Goal: Task Accomplishment & Management: Use online tool/utility

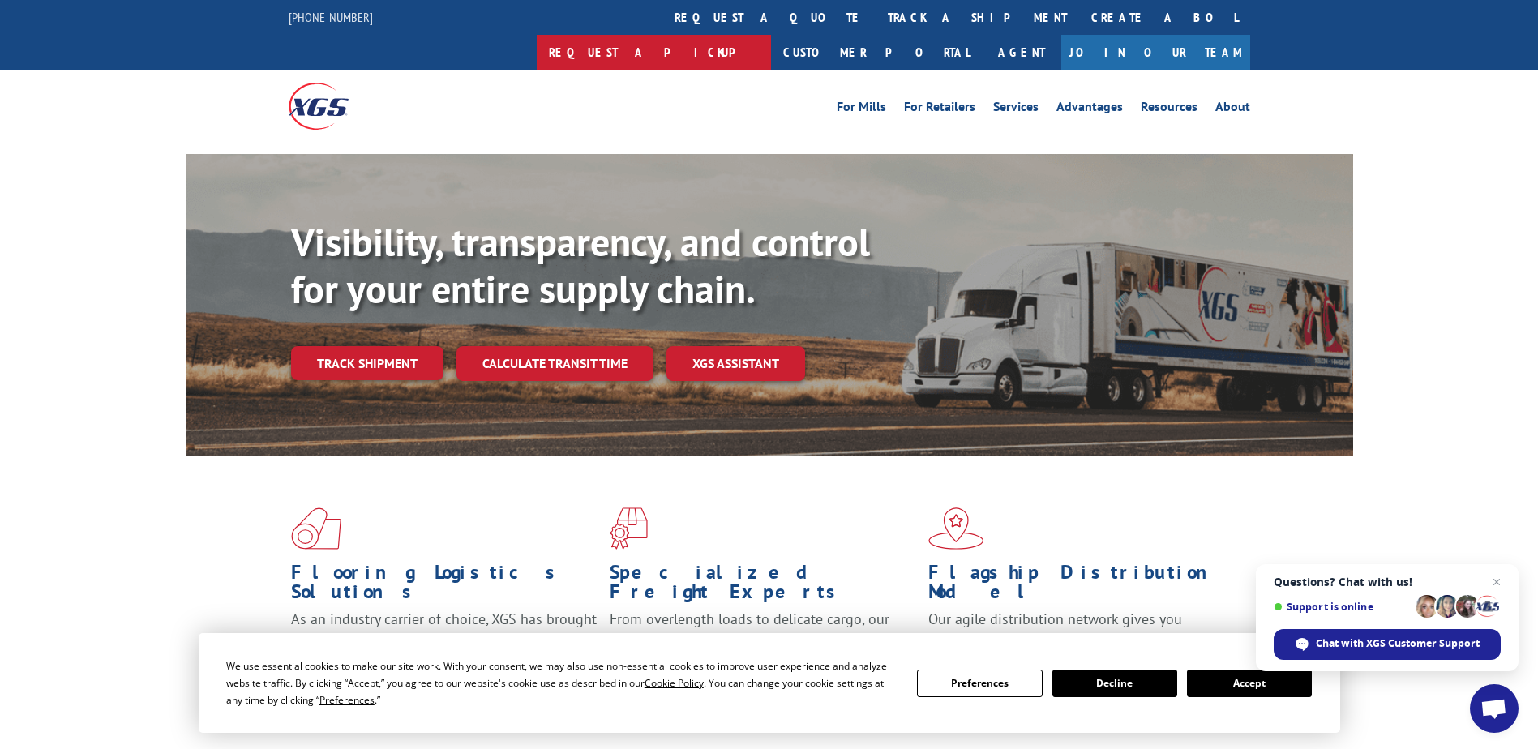
click at [771, 35] on link "Request a pickup" at bounding box center [654, 52] width 234 height 35
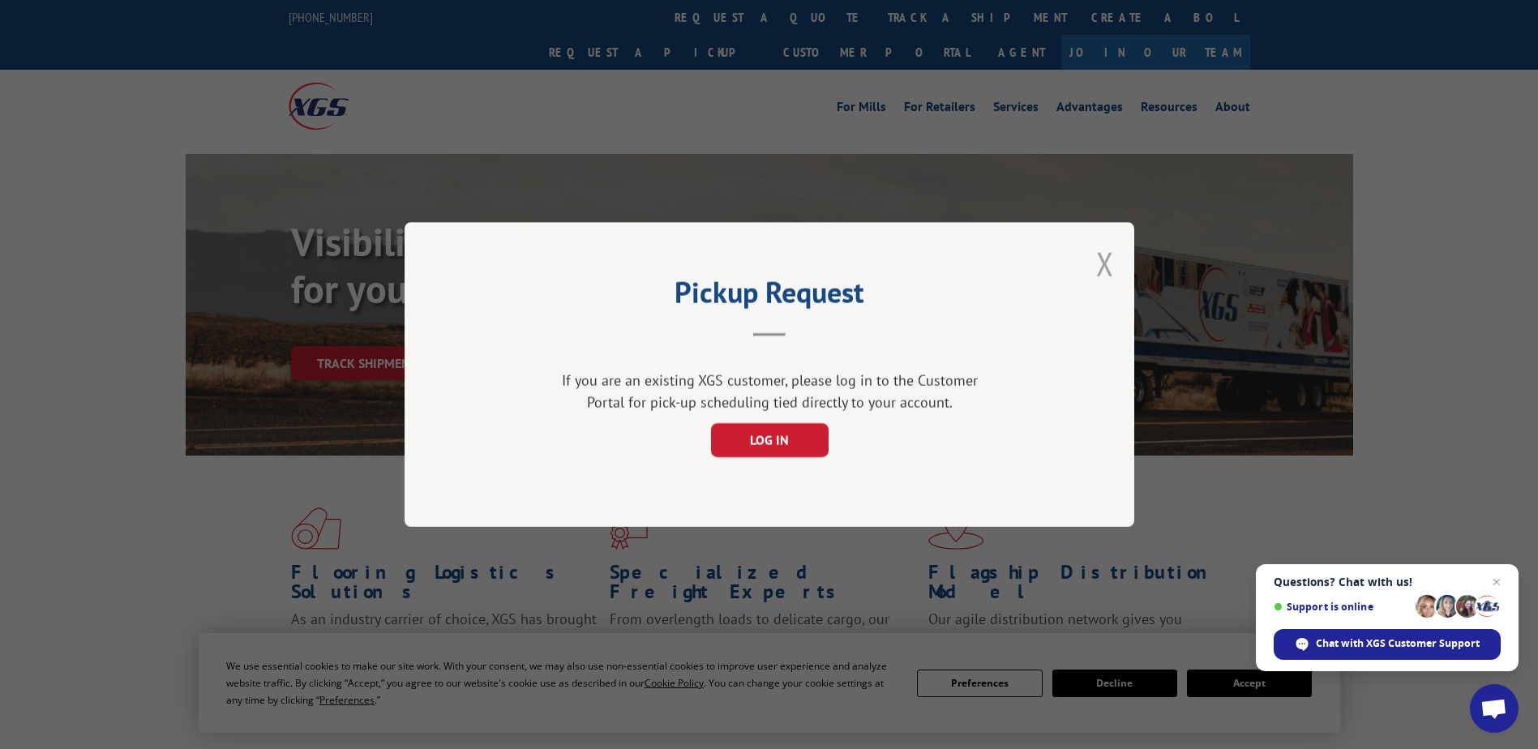
click at [1103, 261] on button "Close modal" at bounding box center [1105, 263] width 18 height 43
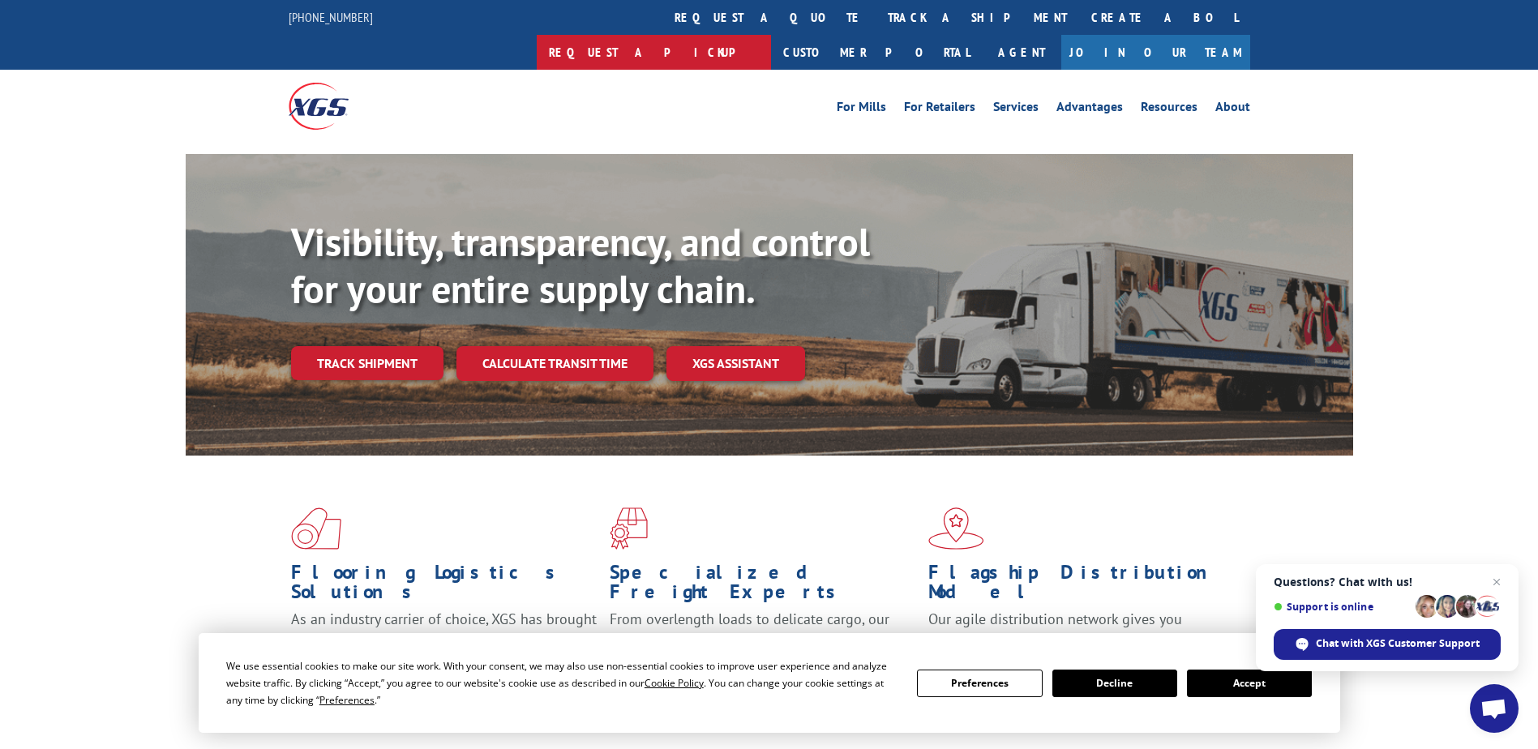
click at [771, 35] on link "Request a pickup" at bounding box center [654, 52] width 234 height 35
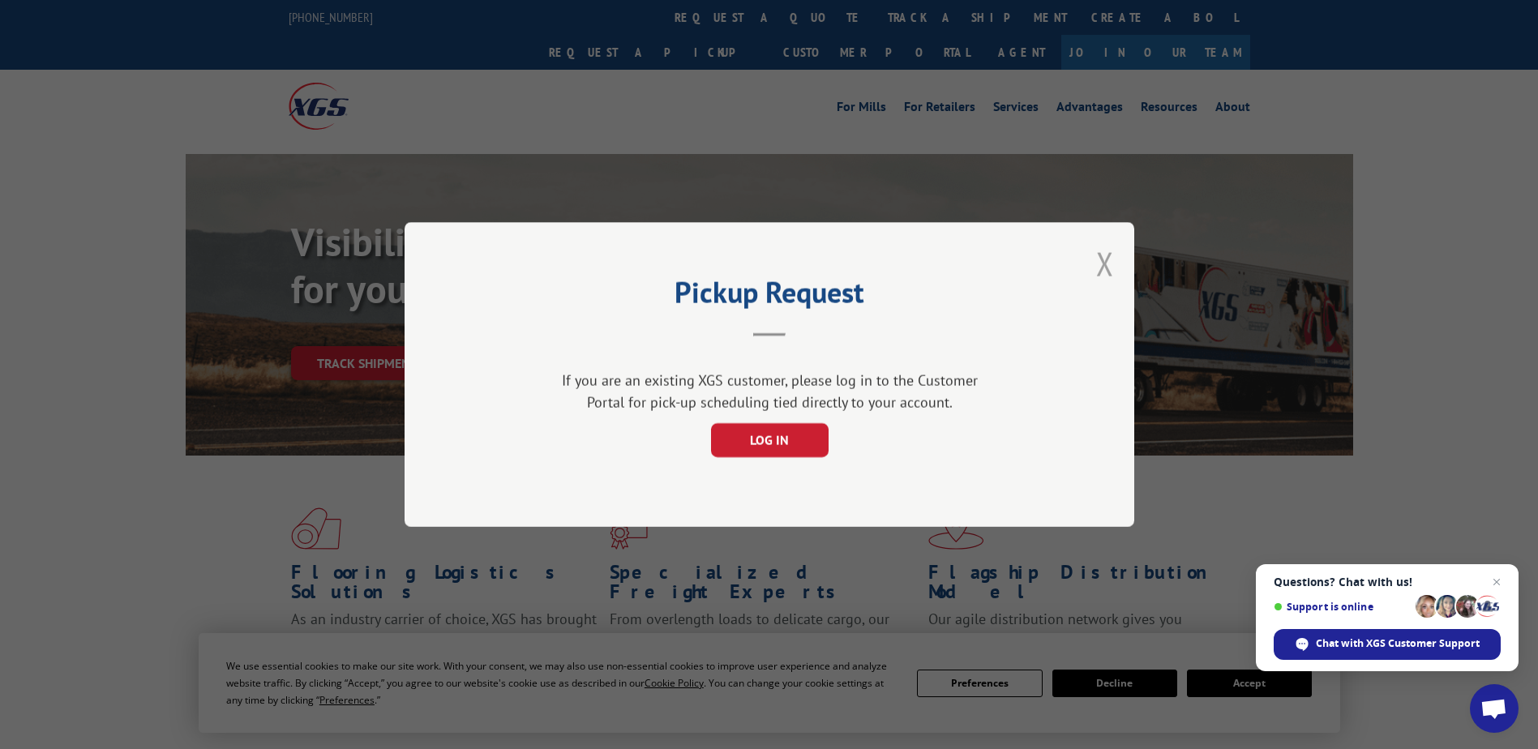
click at [1113, 270] on button "Close modal" at bounding box center [1105, 263] width 18 height 43
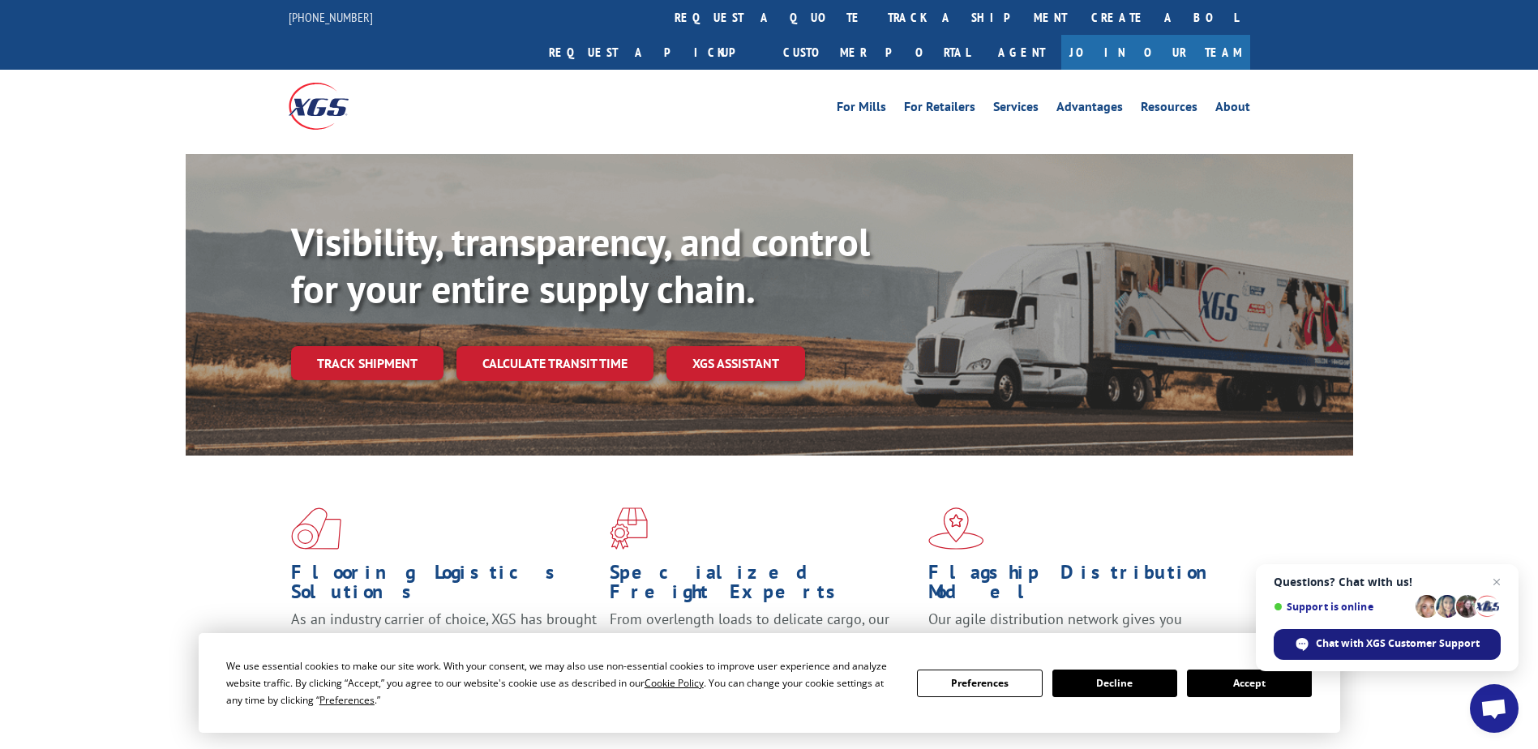
click at [1408, 648] on span "Chat with XGS Customer Support" at bounding box center [1398, 644] width 164 height 15
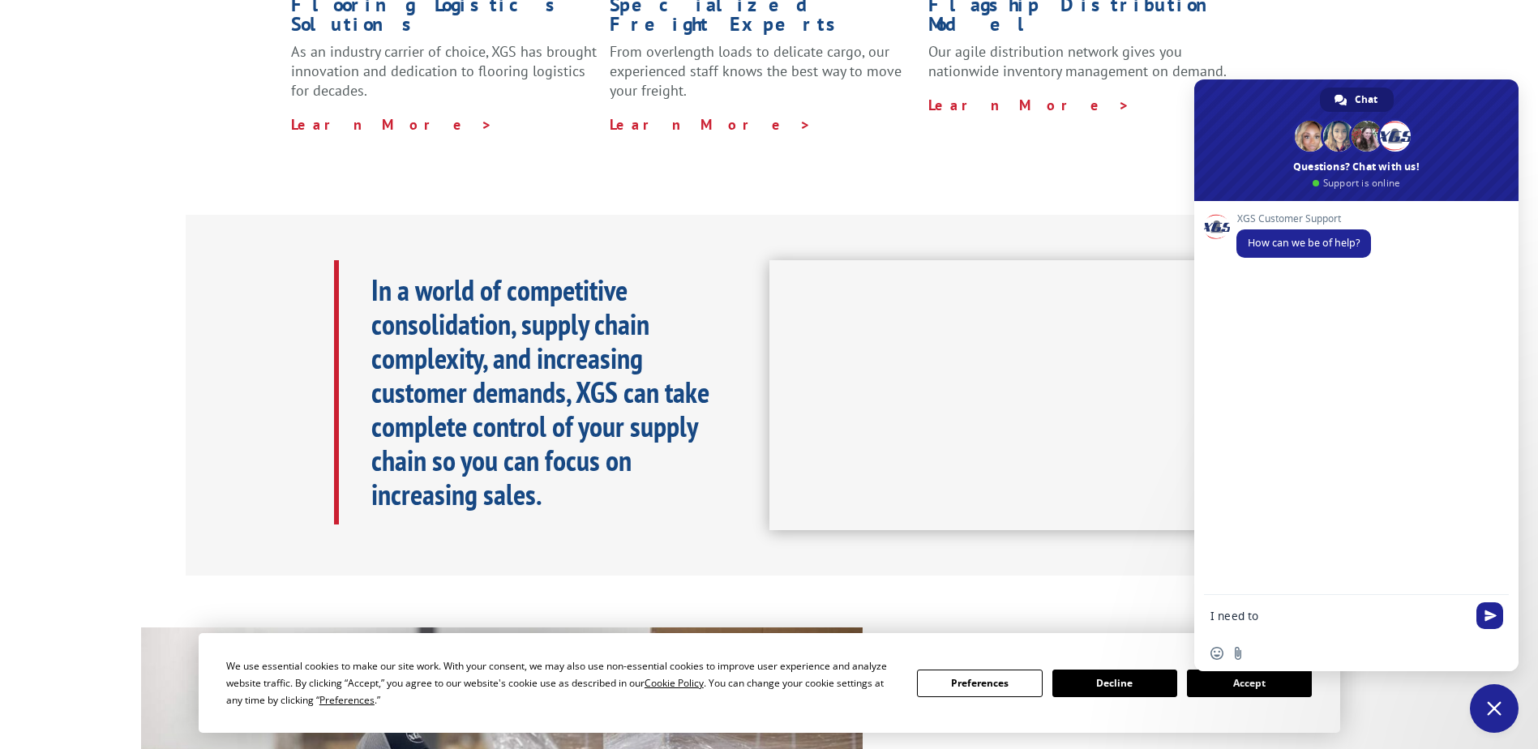
scroll to position [162, 0]
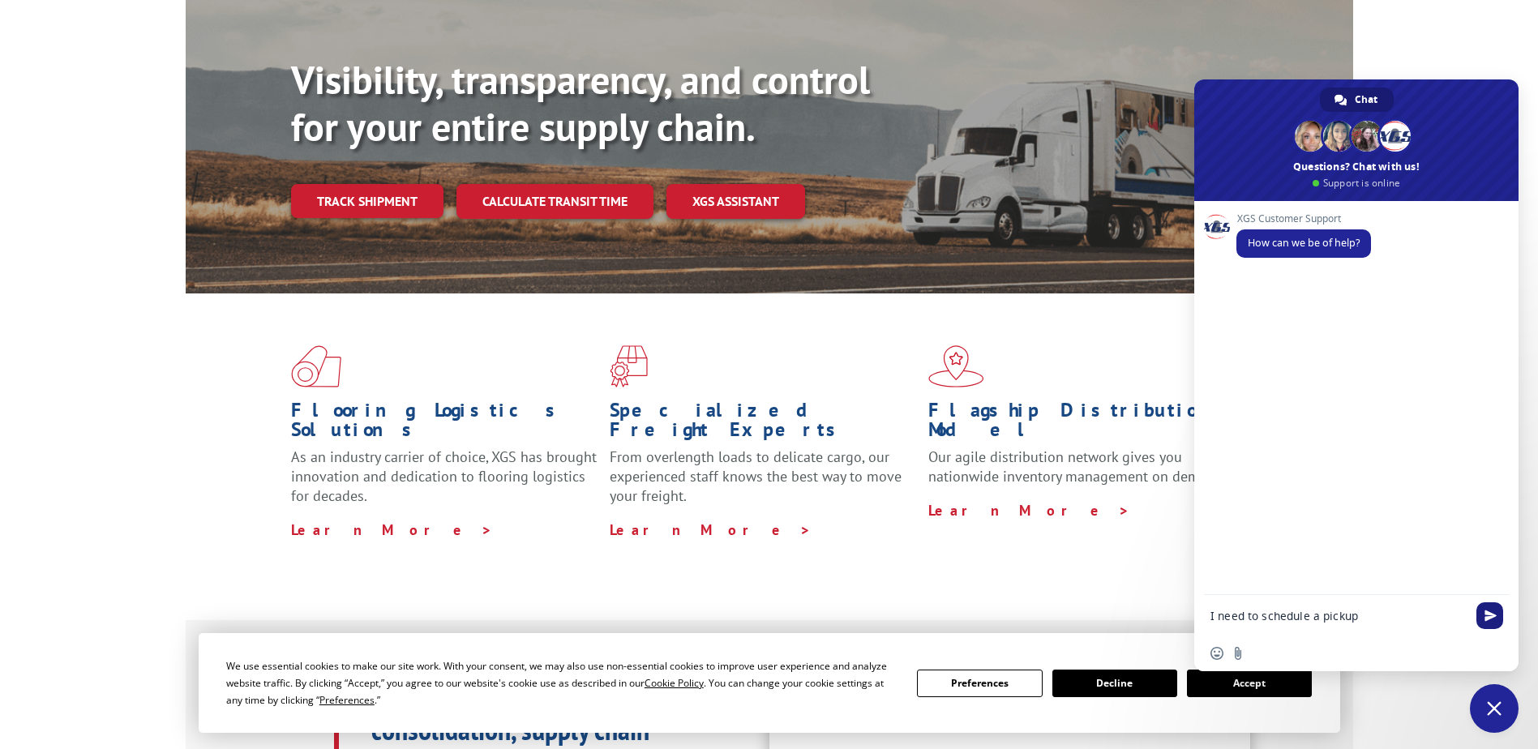
type textarea "I need to schedule a pickup"
click at [1495, 606] on span "Send" at bounding box center [1490, 616] width 27 height 27
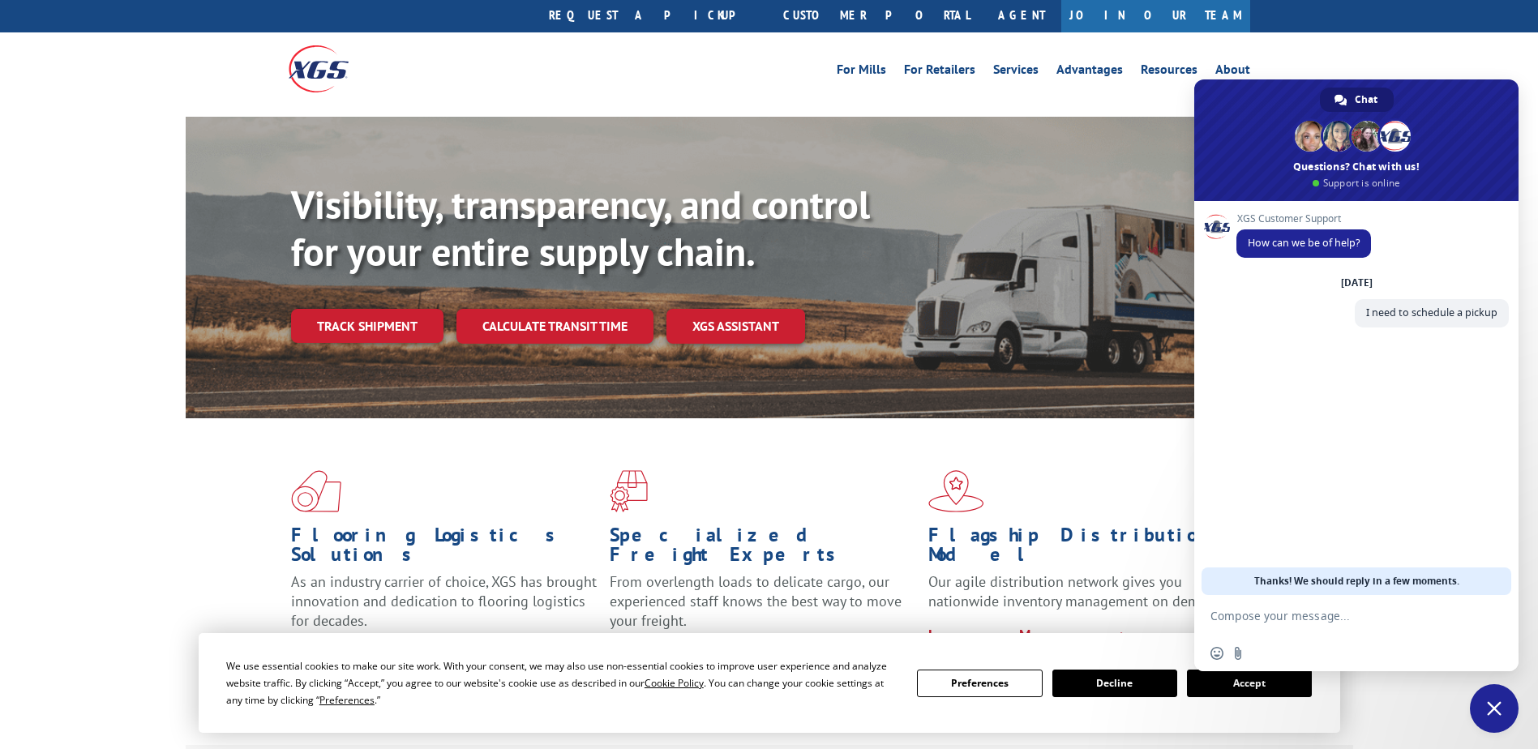
scroll to position [0, 0]
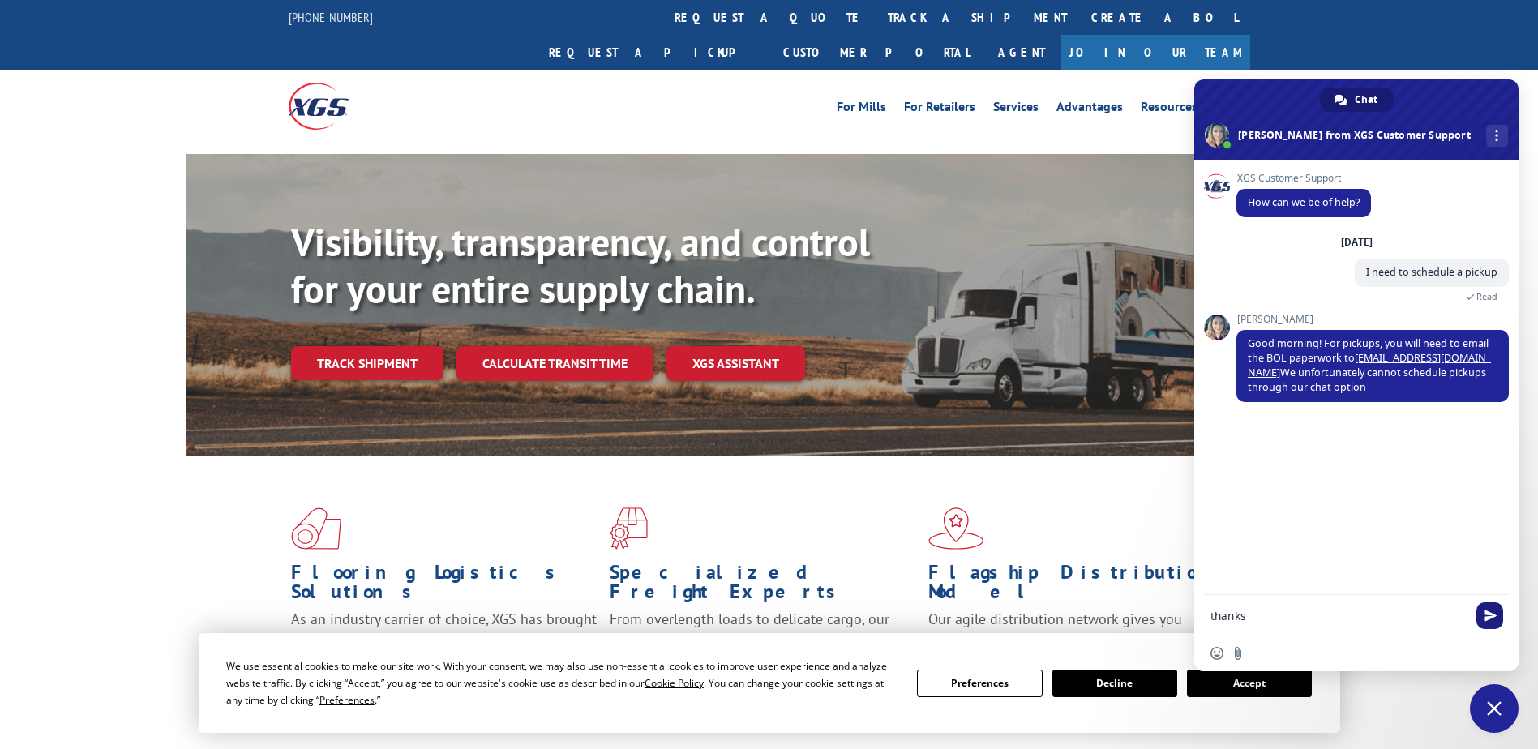
type textarea "thanks"
click at [1495, 611] on span "Send" at bounding box center [1490, 616] width 27 height 27
